Goal: Information Seeking & Learning: Understand process/instructions

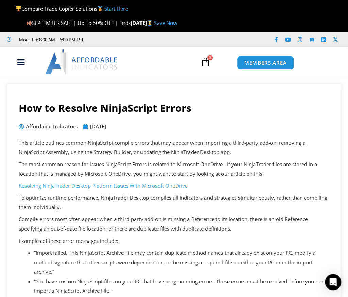
scroll to position [113, 0]
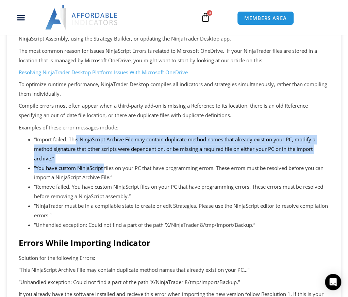
drag, startPoint x: 76, startPoint y: 135, endPoint x: 106, endPoint y: 168, distance: 44.1
click at [106, 168] on ul "“Import failed. This NinjaScript Archive File may contain duplicate method name…" at bounding box center [181, 182] width 295 height 95
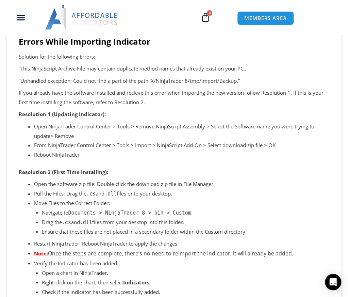
scroll to position [340, 0]
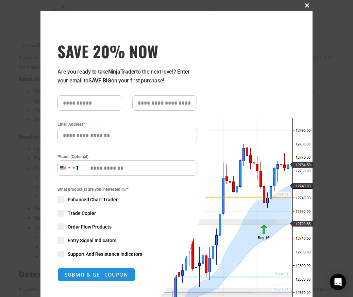
click at [305, 6] on span "SAVE 20% NOW popup" at bounding box center [307, 5] width 11 height 4
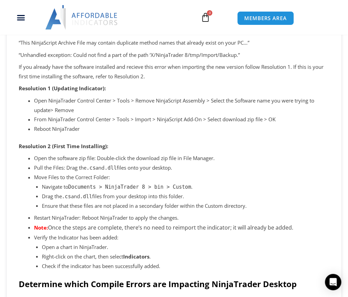
click at [148, 42] on p "“This NinjaScript Archive File may contain duplicate method names that already …" at bounding box center [174, 43] width 311 height 10
click at [127, 109] on li "Open NinjaTrader Control Center > Tools > Remove NinjaScript Assembly > Select …" at bounding box center [181, 105] width 295 height 19
click at [131, 151] on p "Resolution 2 (First Time Installing):" at bounding box center [174, 147] width 311 height 10
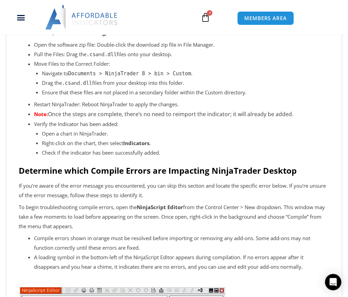
click at [177, 87] on li "Drag the .cs and .dll files from your desktop into this folder." at bounding box center [186, 83] width 288 height 10
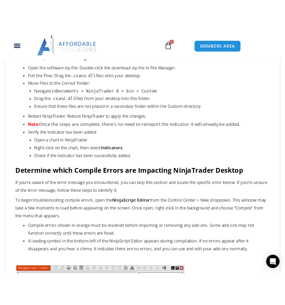
scroll to position [486, 0]
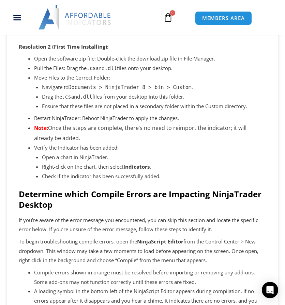
click at [187, 118] on li "Restart NinjaTrader: Reboot NinjaTrader to apply the changes." at bounding box center [150, 119] width 232 height 10
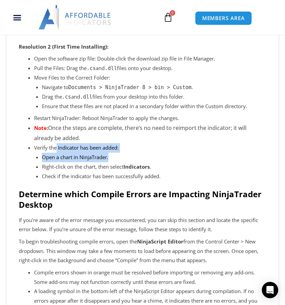
drag, startPoint x: 56, startPoint y: 150, endPoint x: 126, endPoint y: 159, distance: 70.4
click at [126, 159] on li "Verify the Indicator has been added: Open a chart in NinjaTrader. Right-click o…" at bounding box center [150, 162] width 232 height 38
click at [126, 159] on li "Open a chart in NinjaTrader." at bounding box center [154, 158] width 224 height 10
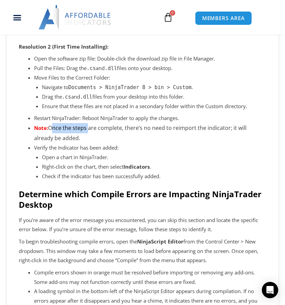
drag, startPoint x: 55, startPoint y: 125, endPoint x: 90, endPoint y: 132, distance: 35.8
click at [90, 132] on li "Note: Once the steps are complete, there’s no need to reimport the indicator; i…" at bounding box center [150, 133] width 232 height 20
click at [110, 136] on li "Note: Once the steps are complete, there’s no need to reimport the indicator; i…" at bounding box center [150, 133] width 232 height 20
